Goal: Task Accomplishment & Management: Complete application form

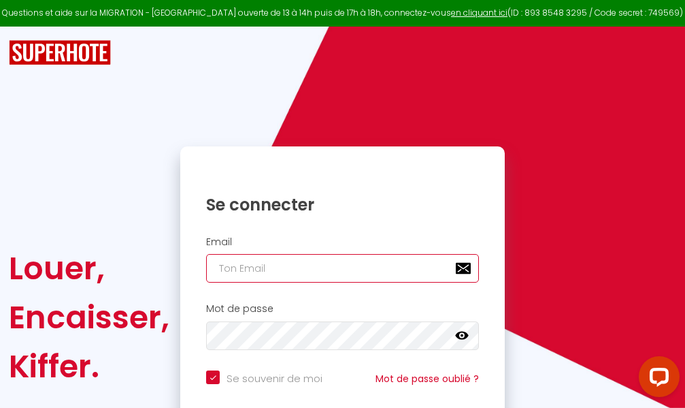
click at [350, 271] on input "email" at bounding box center [342, 268] width 273 height 29
type input "m"
checkbox input "true"
type input "ma"
checkbox input "true"
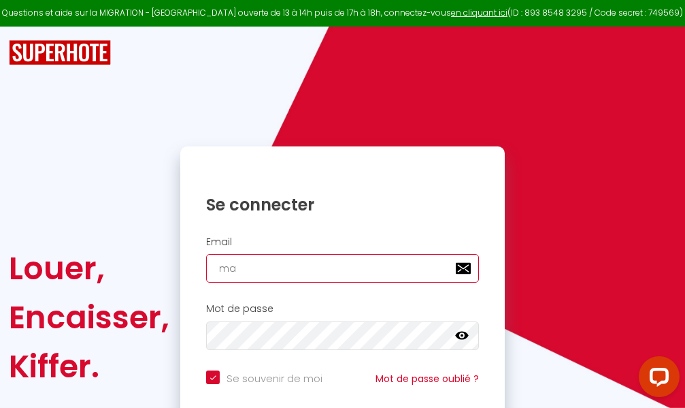
type input "mar"
checkbox input "true"
type input "marc"
checkbox input "true"
type input "marcd"
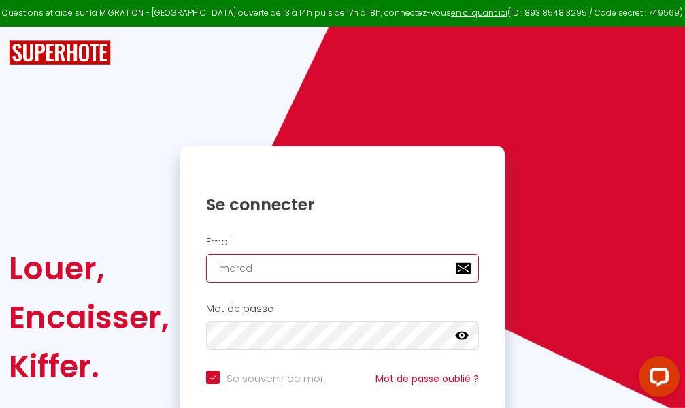
checkbox input "true"
type input "marcdp"
checkbox input "true"
type input "marcdpo"
checkbox input "true"
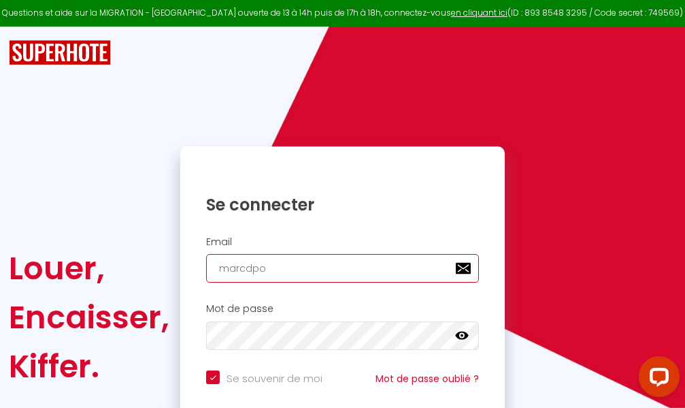
type input "marcdpoz"
checkbox input "true"
type input "marcdpoz."
checkbox input "true"
type input "marcdpoz.l"
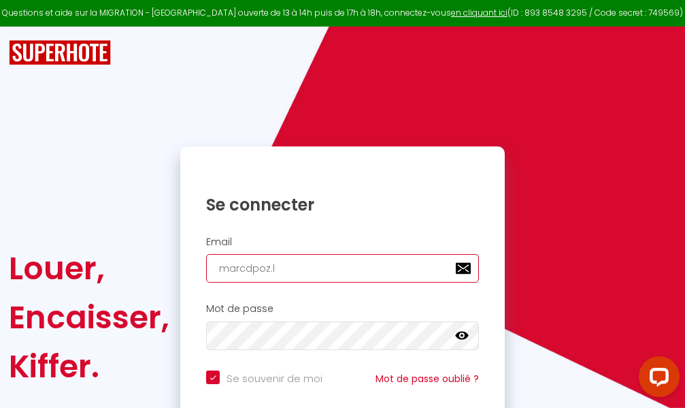
checkbox input "true"
type input "marcdpoz.lo"
checkbox input "true"
type input "marcdpoz.loc"
checkbox input "true"
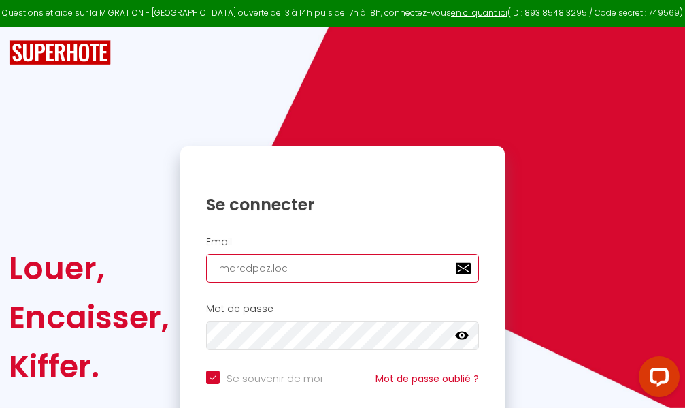
type input "marcdpoz.loca"
checkbox input "true"
type input "marcdpoz.locat"
checkbox input "true"
type input "marcdpoz.locati"
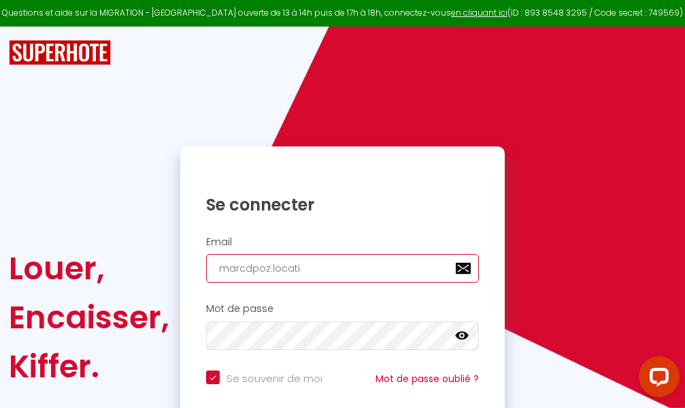
checkbox input "true"
type input "marcdpoz.locatio"
checkbox input "true"
type input "marcdpoz.location"
checkbox input "true"
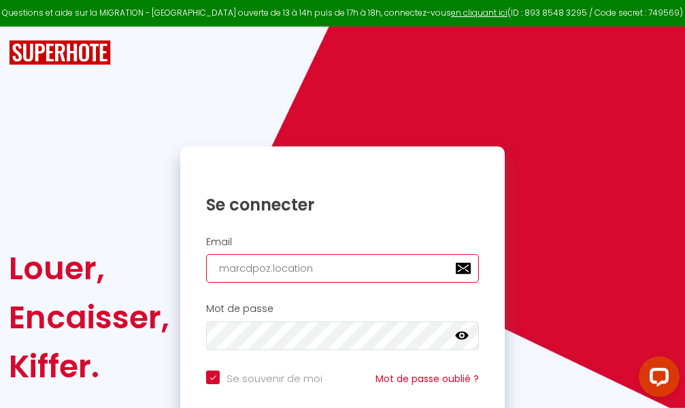
type input "marcdpoz.location@"
checkbox input "true"
type input "marcdpoz.location@g"
checkbox input "true"
type input "marcdpoz.location@gm"
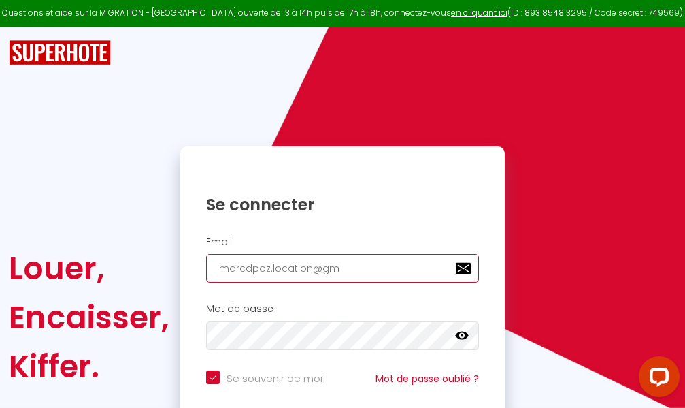
checkbox input "true"
type input "marcdpoz.location@gma"
checkbox input "true"
type input "marcdpoz.location@gmai"
checkbox input "true"
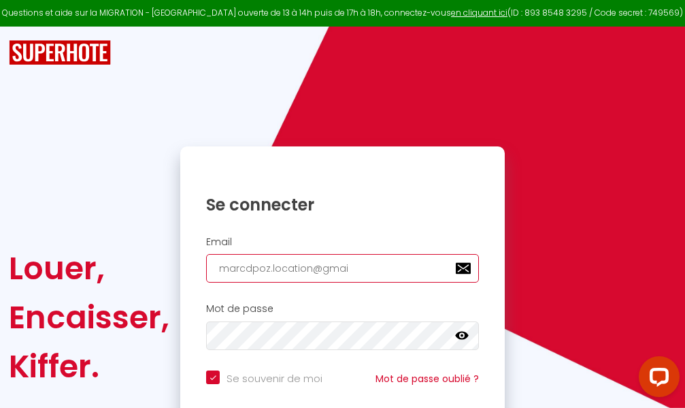
type input "[EMAIL_ADDRESS]"
checkbox input "true"
type input "[EMAIL_ADDRESS]."
checkbox input "true"
type input "marcdpoz.location@gmail.c"
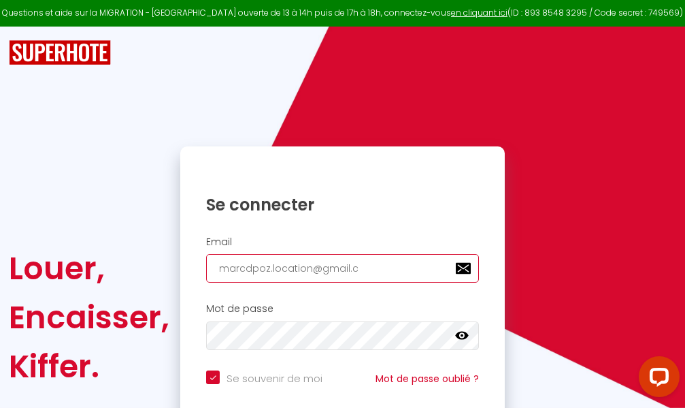
checkbox input "true"
type input "[EMAIL_ADDRESS][DOMAIN_NAME]"
checkbox input "true"
type input "[EMAIL_ADDRESS][DOMAIN_NAME]"
checkbox input "true"
